Goal: Answer question/provide support: Share knowledge or assist other users

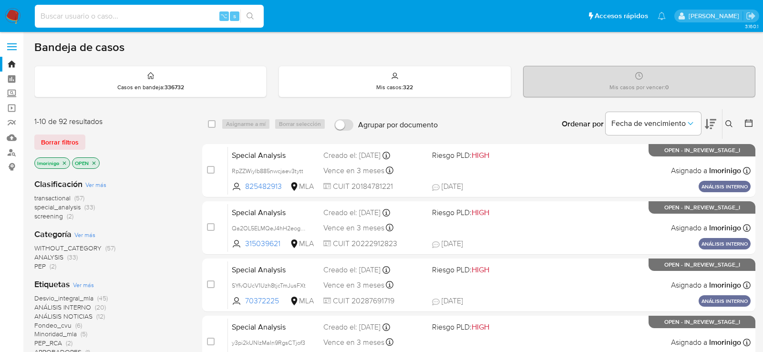
click at [177, 19] on input at bounding box center [149, 16] width 229 height 12
paste input "oKwRtWV8UxNlyeWLNPWZCLdZ"
type input "oKwRtWV8UxNlyeWLNPWZCLdZ"
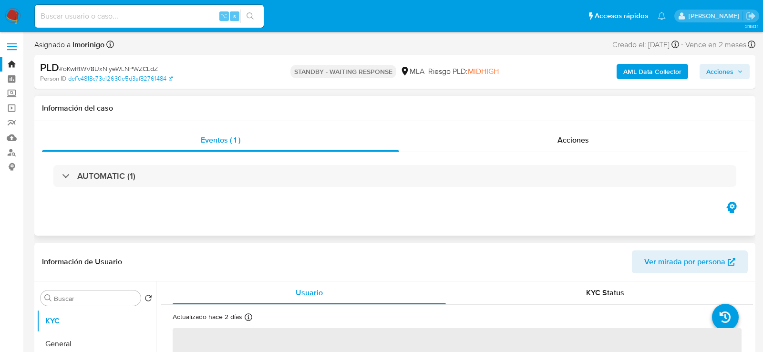
select select "10"
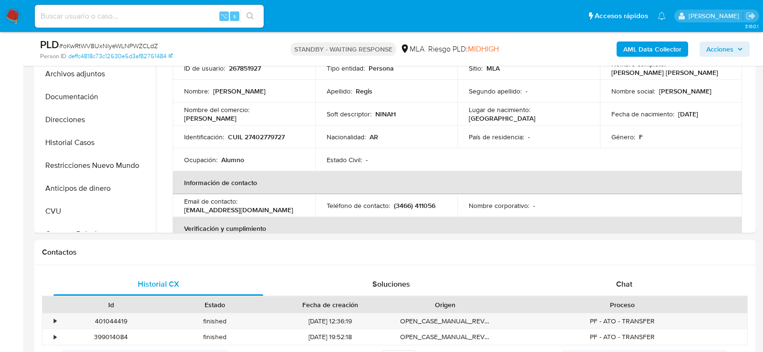
scroll to position [261, 0]
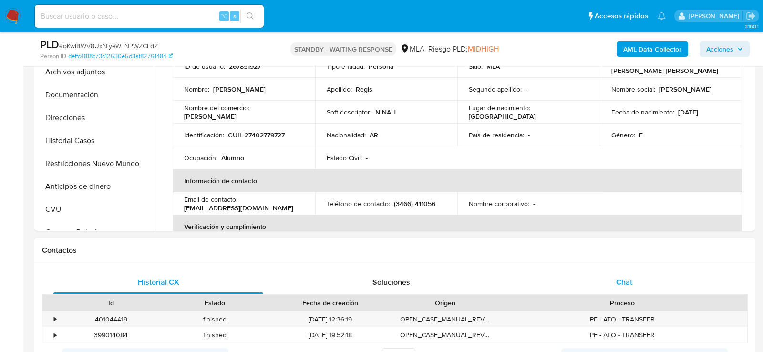
click at [637, 284] on div "Chat" at bounding box center [625, 282] width 210 height 23
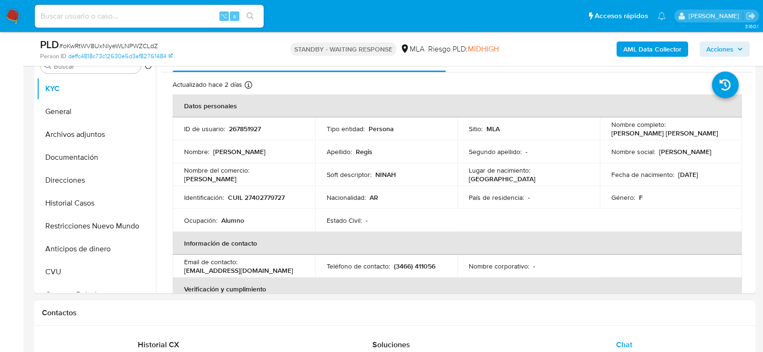
scroll to position [192, 0]
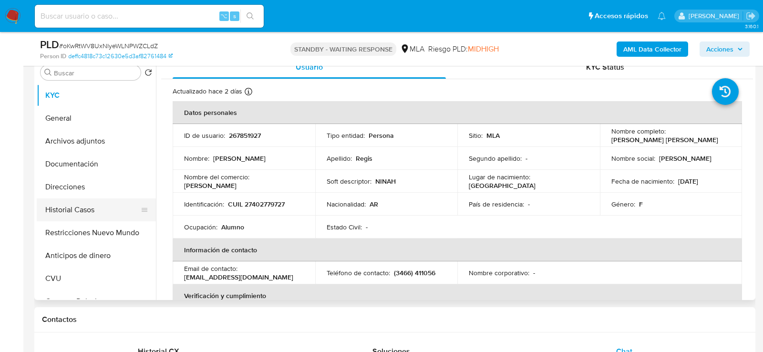
click at [80, 209] on button "Historial Casos" at bounding box center [93, 209] width 112 height 23
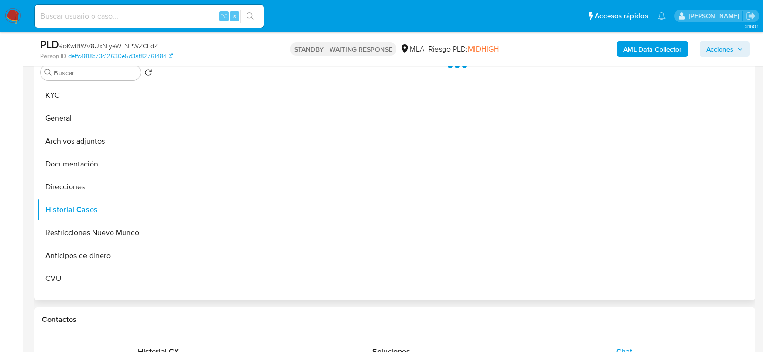
scroll to position [167, 0]
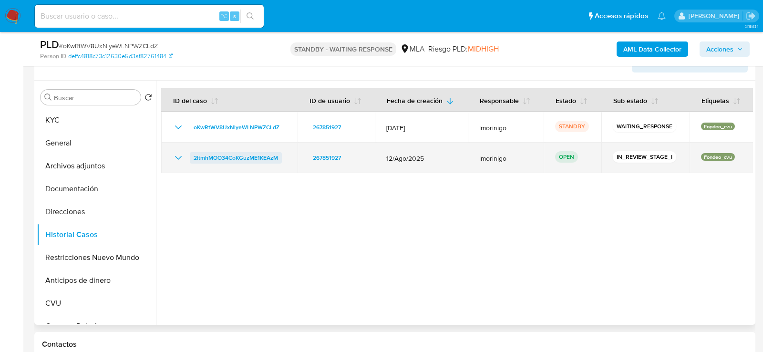
click at [222, 156] on span "2ItmhMOO34CoKGuzME1KEAzM" at bounding box center [236, 157] width 84 height 11
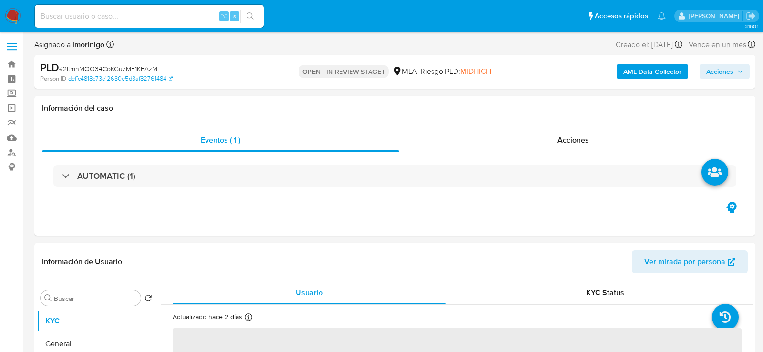
select select "10"
